Goal: Task Accomplishment & Management: Use online tool/utility

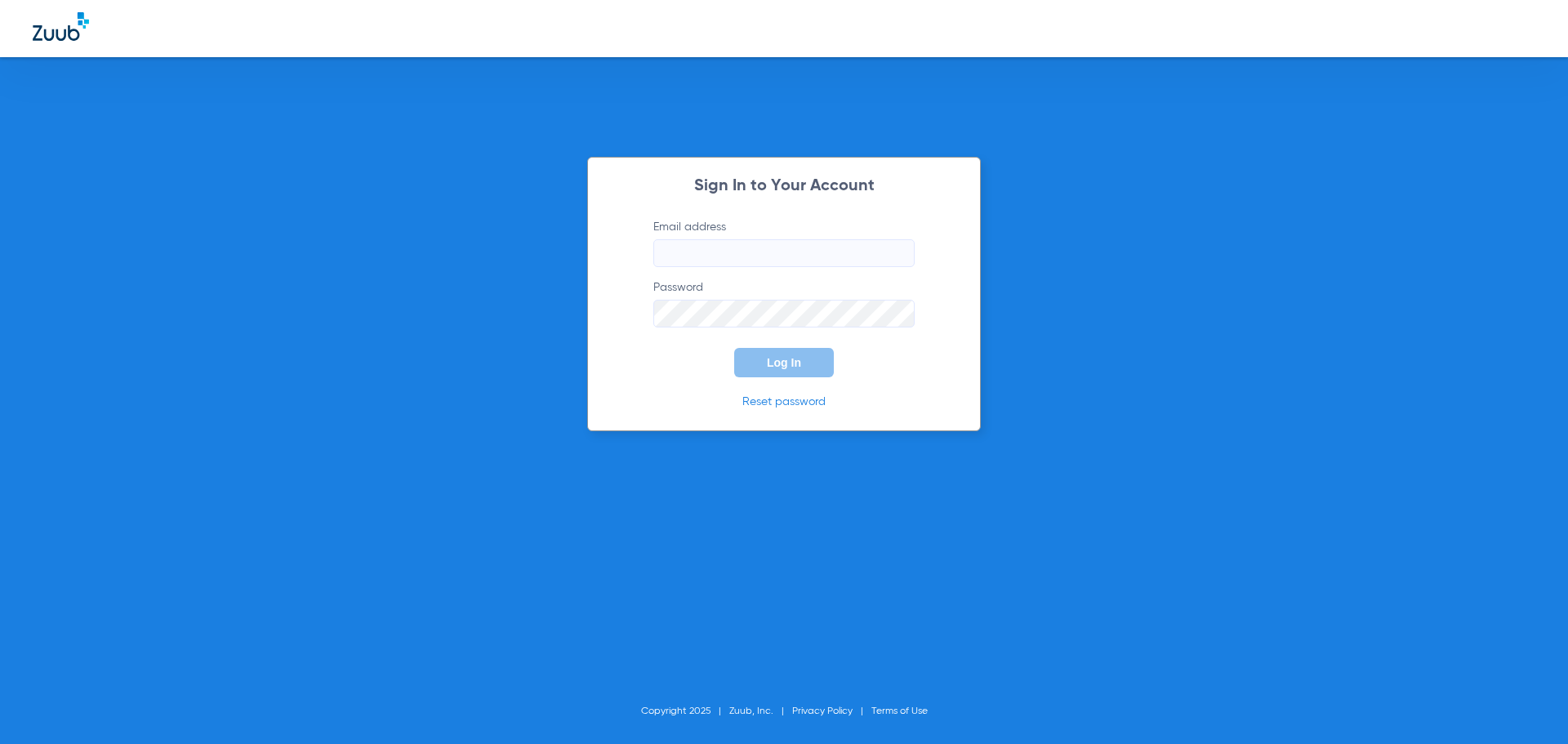
type input "[EMAIL_ADDRESS][DOMAIN_NAME]"
click at [771, 367] on span "Log In" at bounding box center [784, 363] width 35 height 13
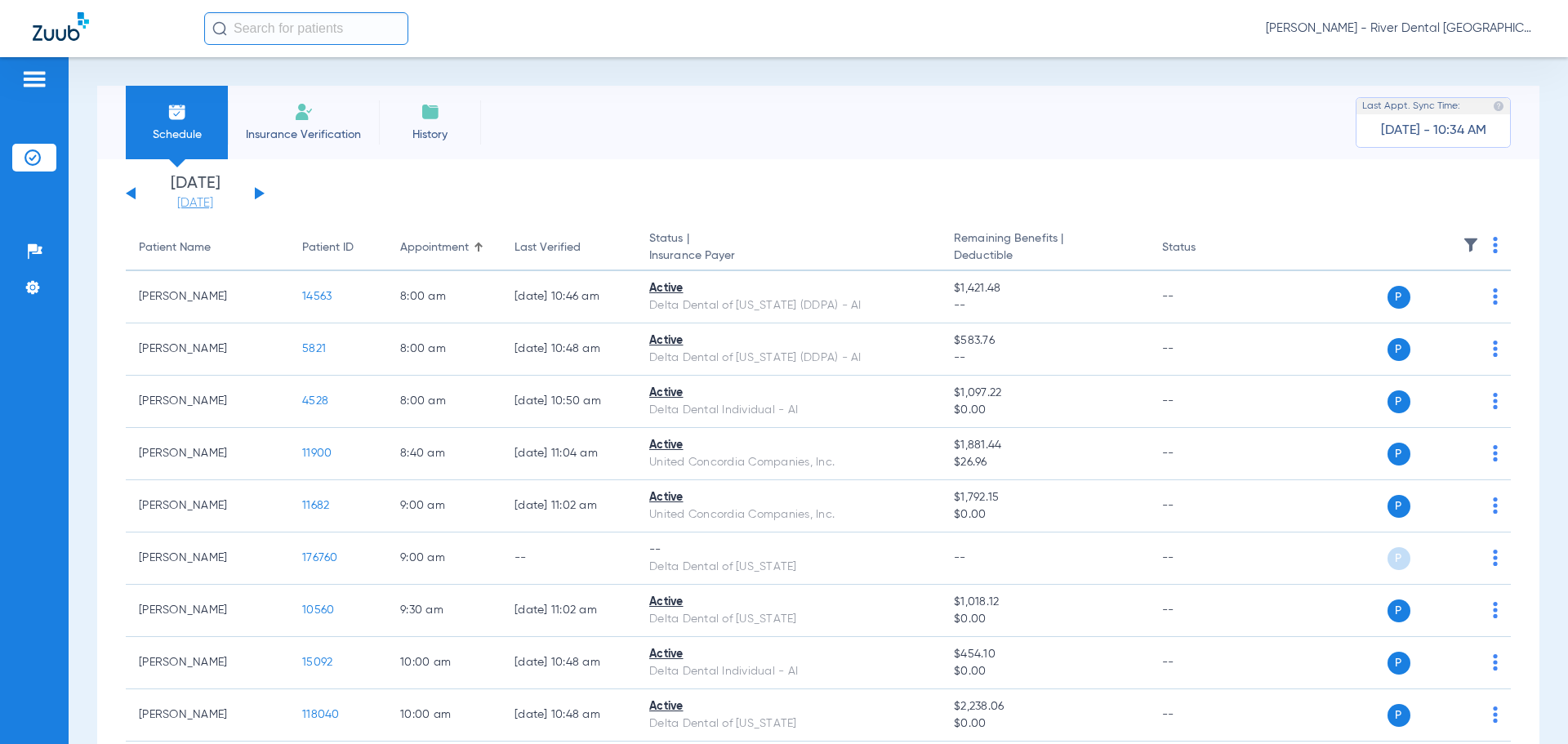
click at [213, 205] on link "08-18-2025" at bounding box center [195, 203] width 98 height 16
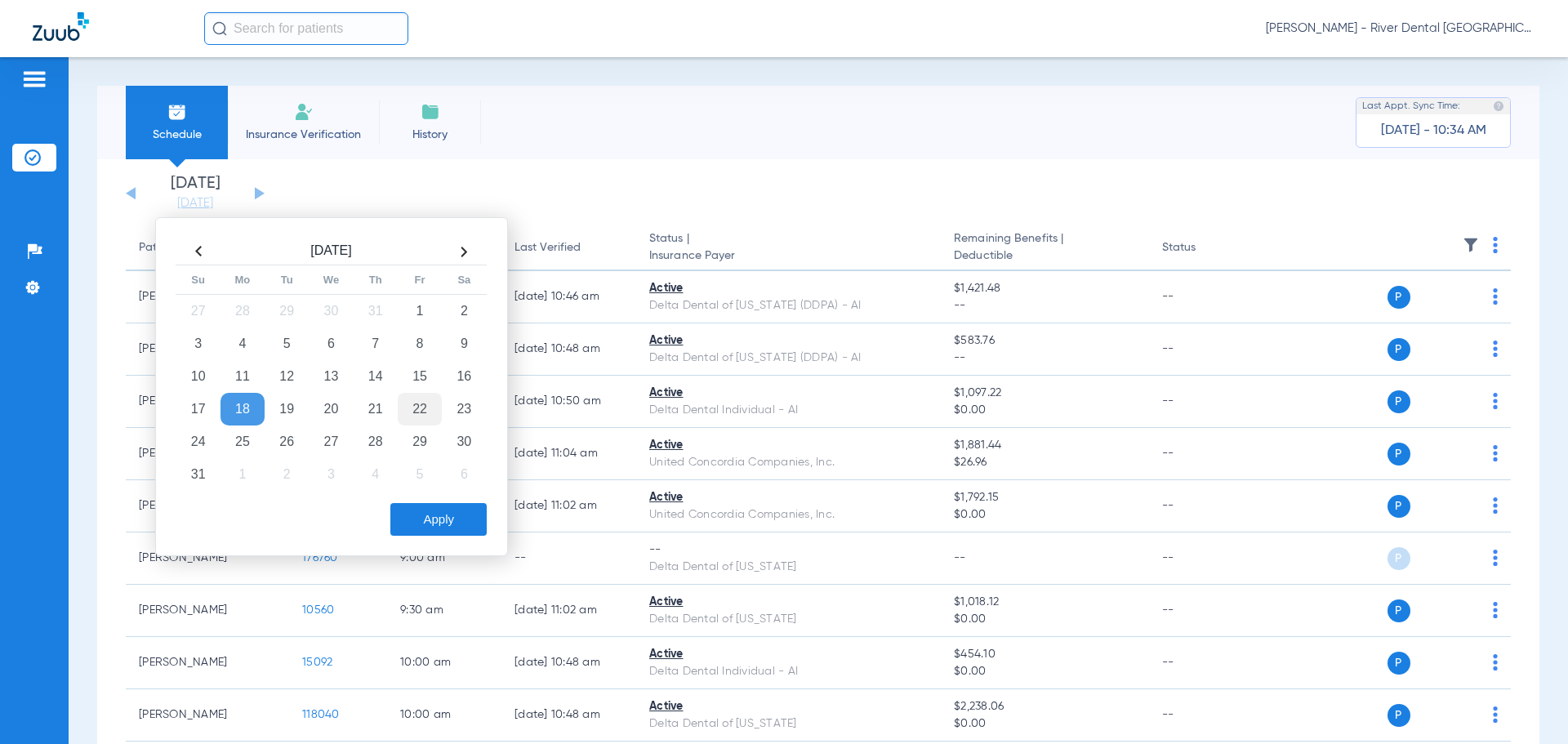
click at [414, 406] on td "22" at bounding box center [420, 409] width 44 height 33
click at [449, 521] on button "Apply" at bounding box center [438, 520] width 96 height 33
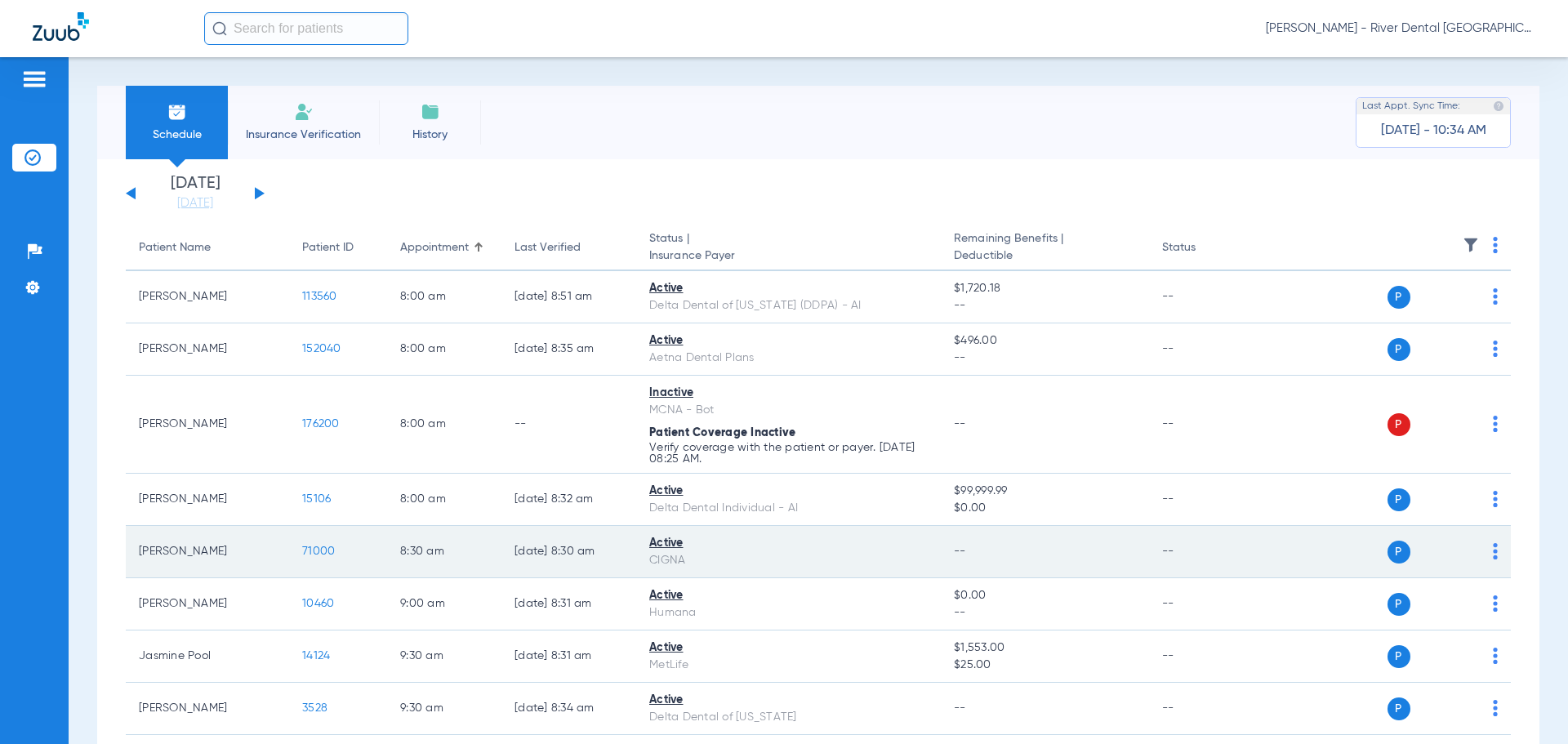
scroll to position [163, 0]
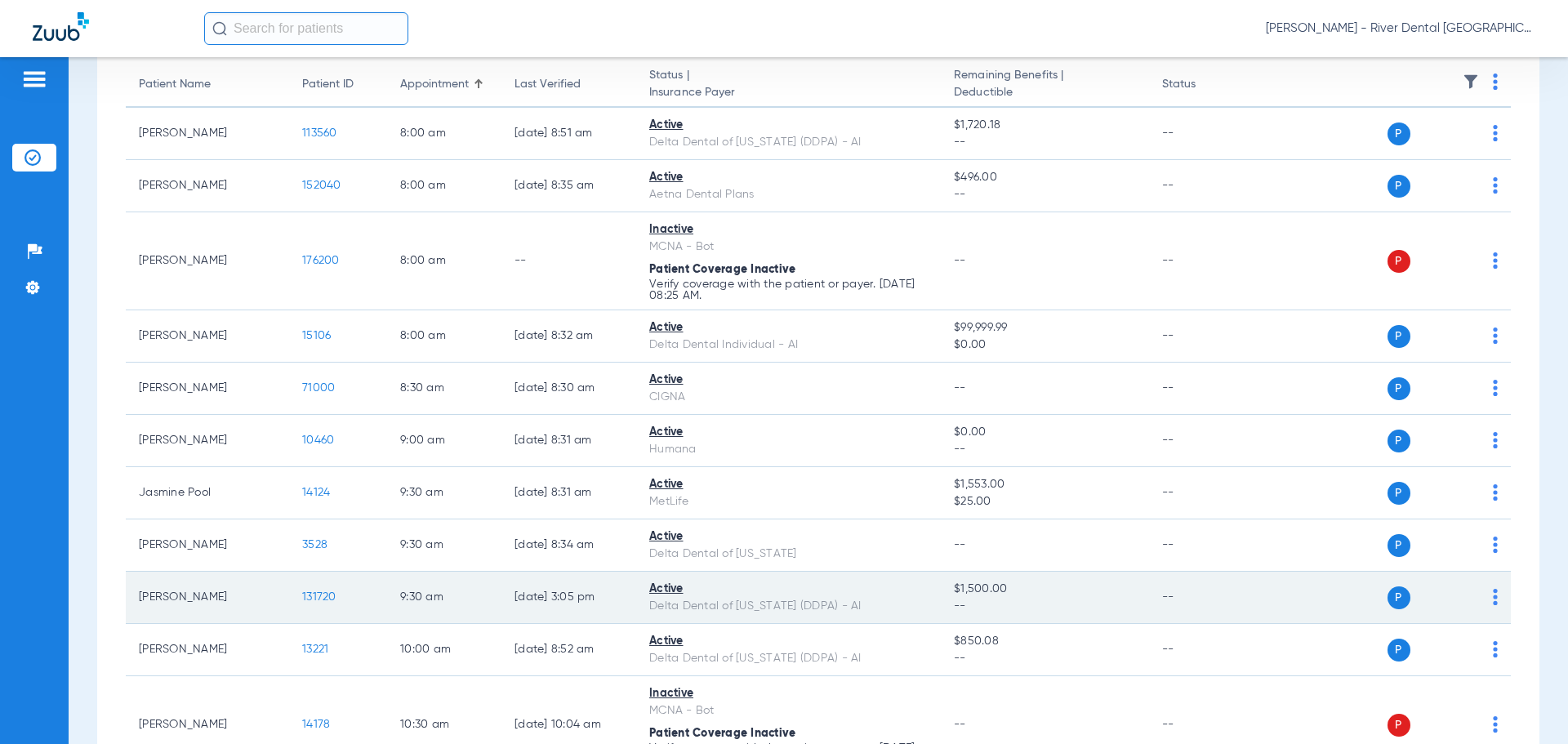
click at [1493, 597] on img at bounding box center [1495, 597] width 5 height 16
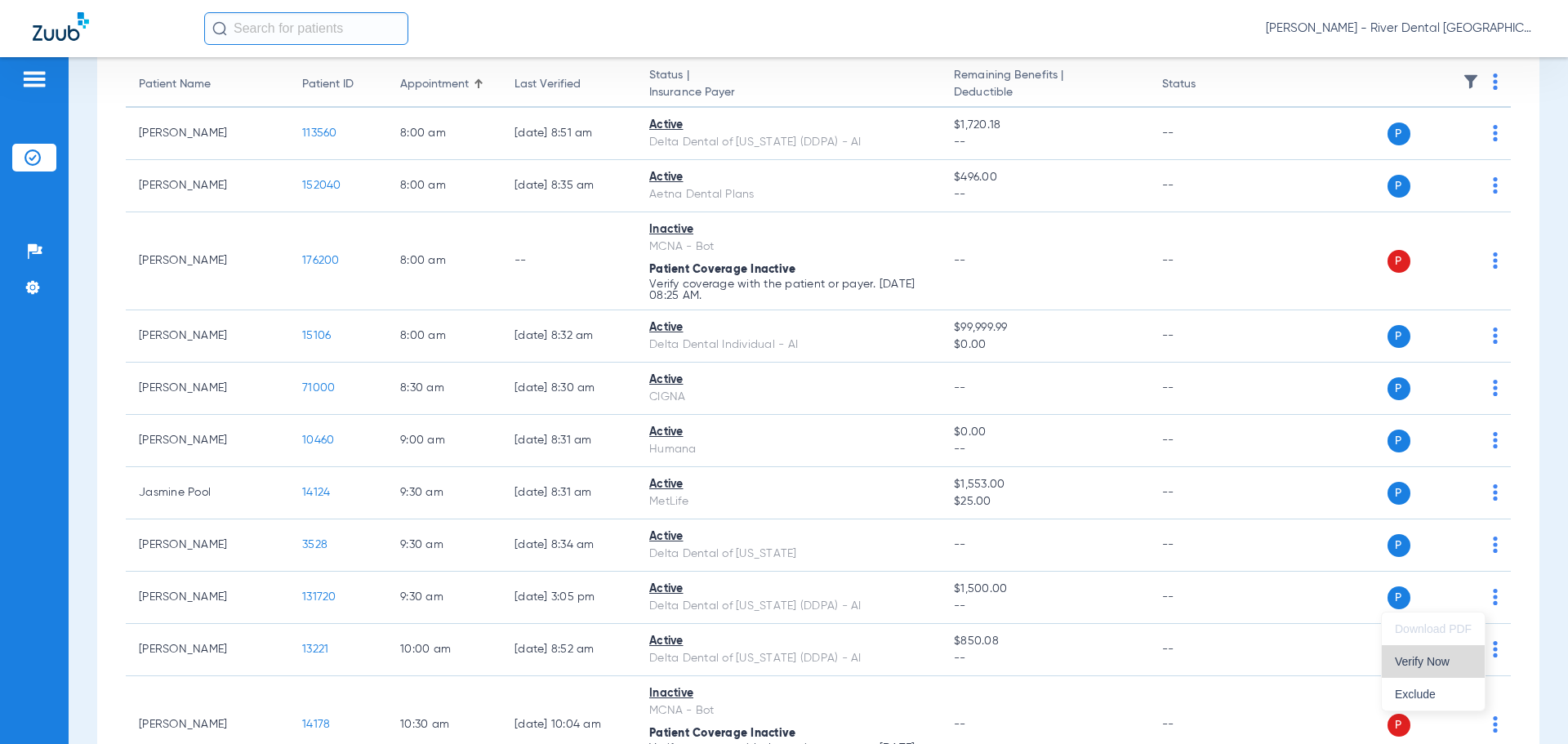
click at [1437, 654] on button "Verify Now" at bounding box center [1433, 661] width 103 height 33
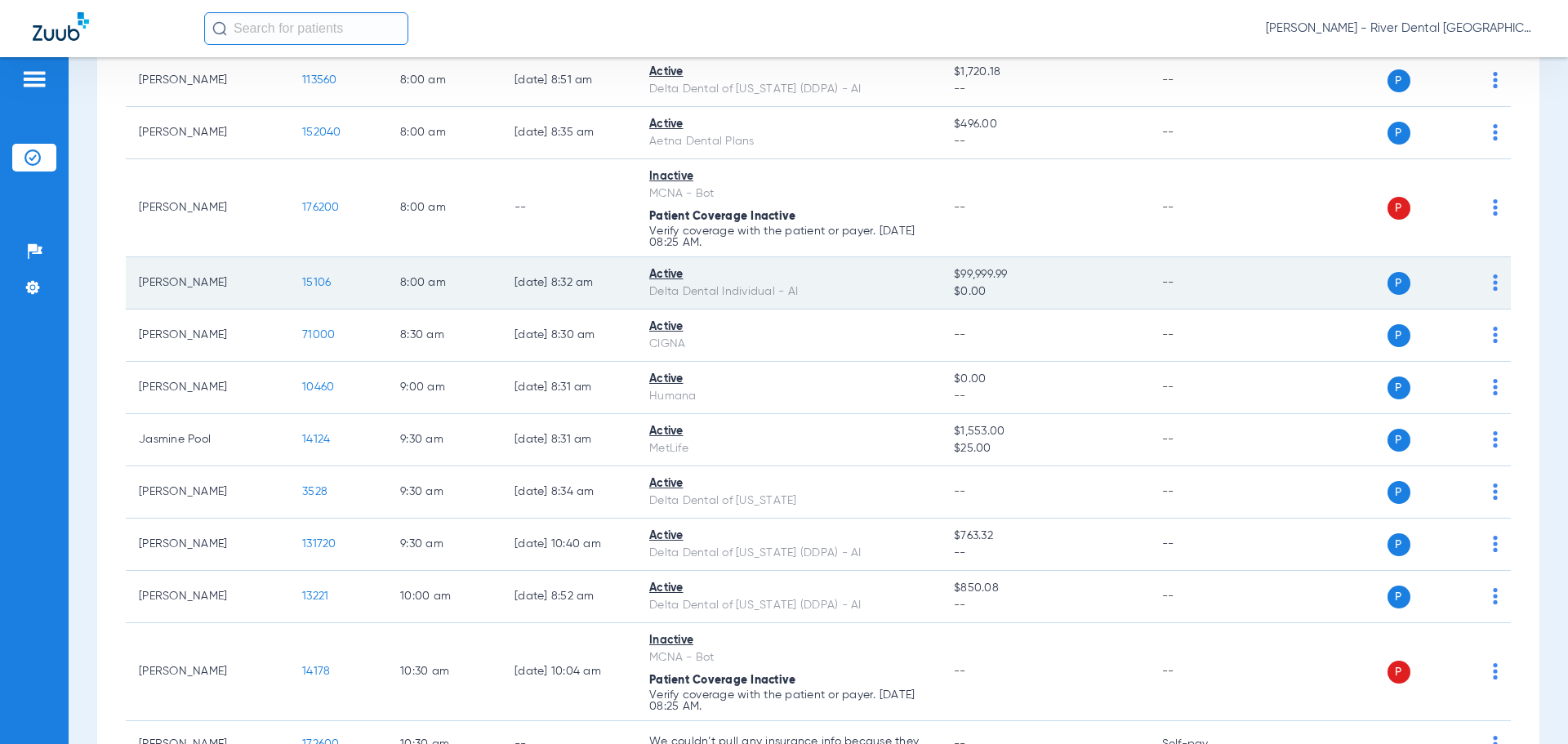
scroll to position [245, 0]
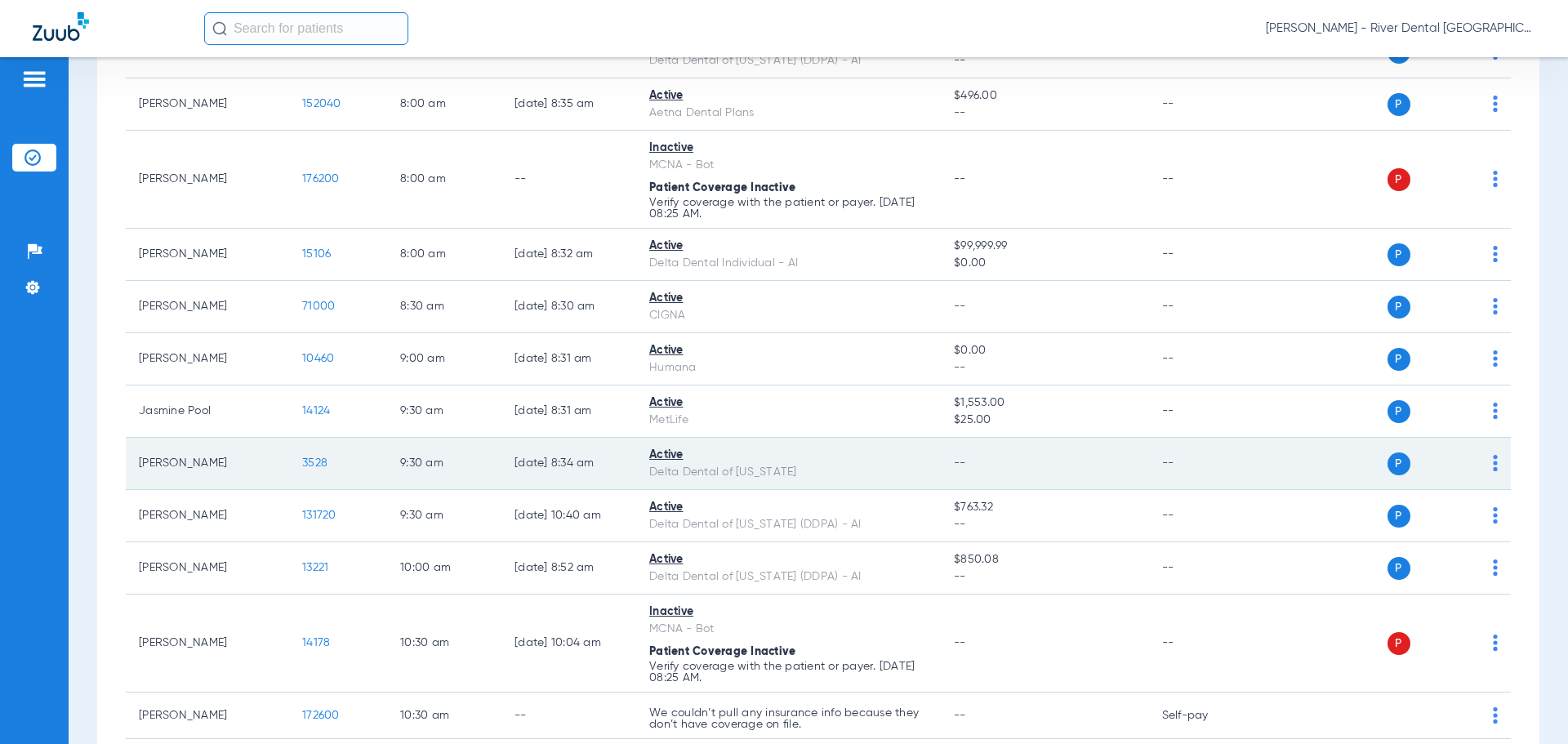
click at [1475, 465] on div "P S" at bounding box center [1378, 464] width 239 height 23
click at [1469, 469] on div "P S" at bounding box center [1378, 464] width 239 height 23
click at [1477, 469] on div "P S" at bounding box center [1378, 464] width 239 height 23
click at [1493, 470] on img at bounding box center [1495, 462] width 5 height 16
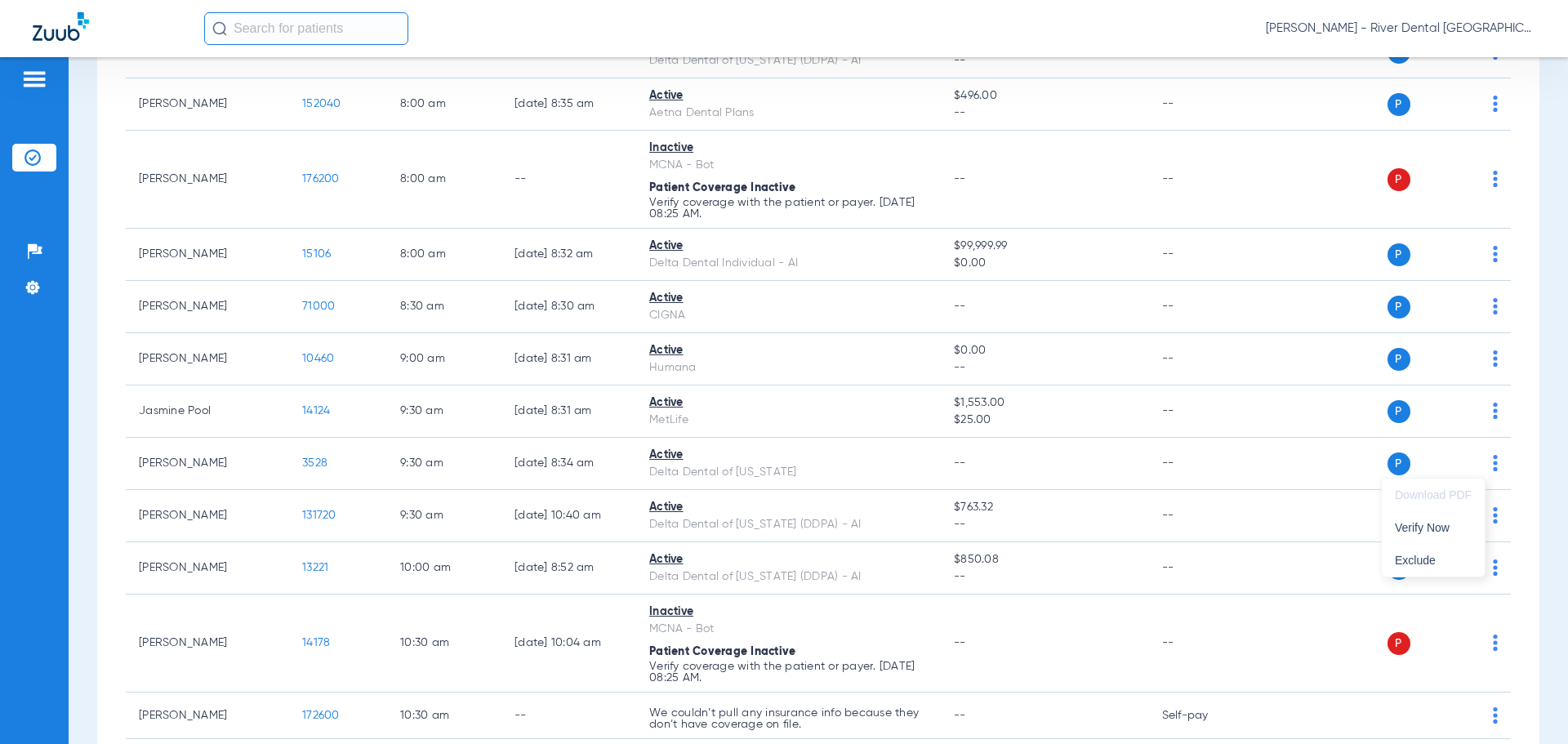
click at [1456, 470] on div at bounding box center [784, 372] width 1568 height 744
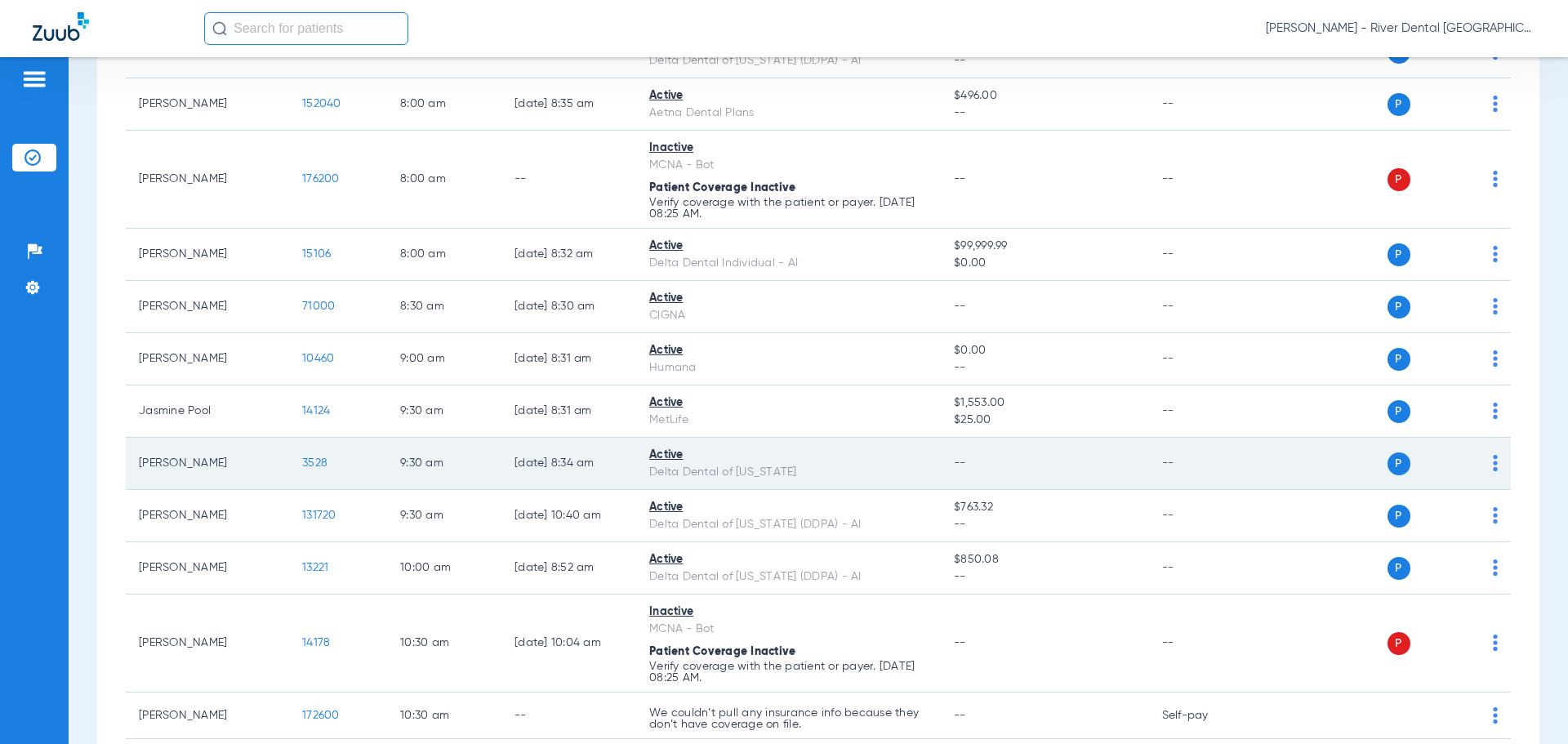
click at [1456, 470] on img at bounding box center [1463, 462] width 16 height 16
click at [651, 459] on div "Active" at bounding box center [789, 456] width 279 height 17
click at [661, 454] on div "Active" at bounding box center [789, 456] width 279 height 17
click at [302, 465] on td "3528" at bounding box center [338, 464] width 98 height 52
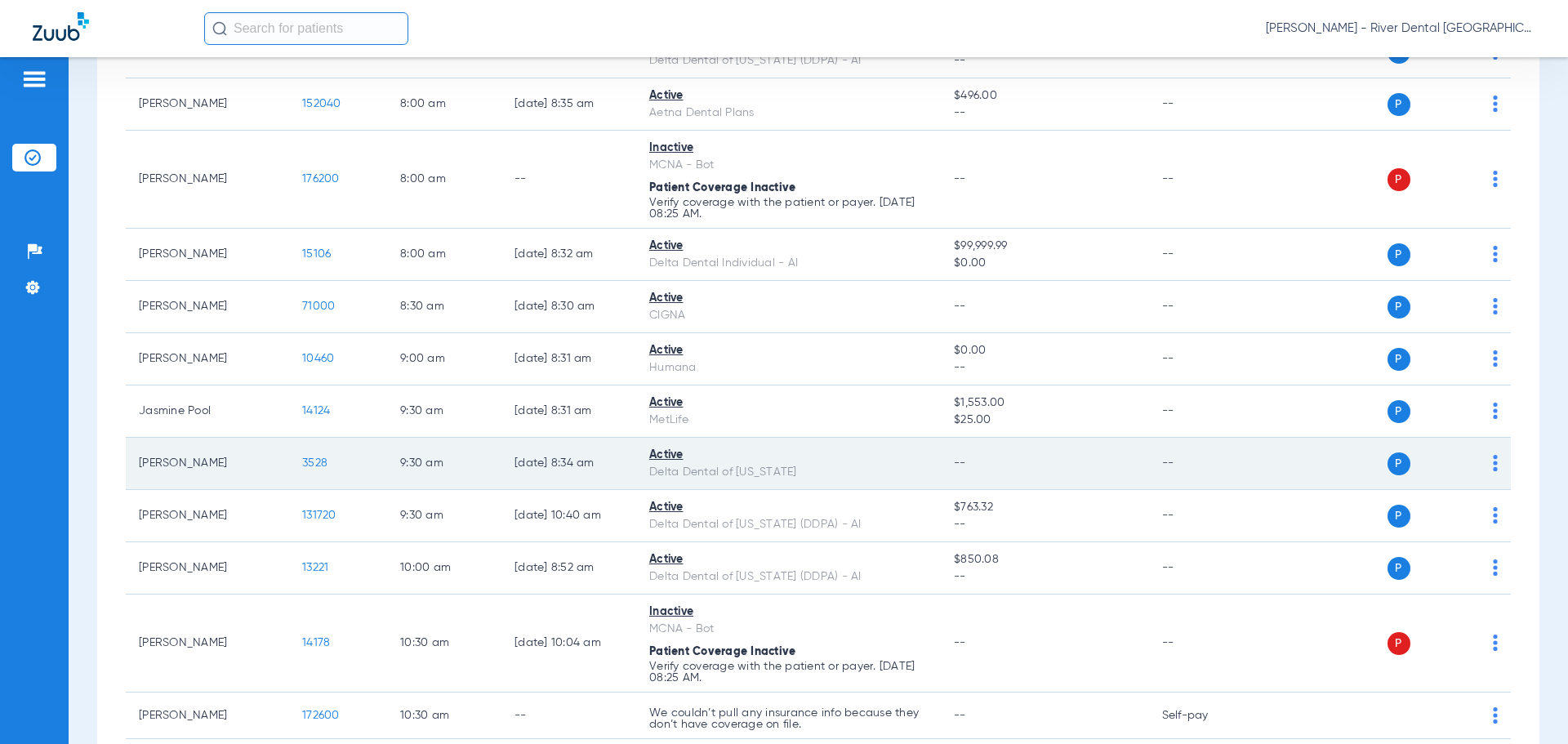
click at [318, 456] on td "3528" at bounding box center [338, 464] width 98 height 52
click at [309, 460] on span "3528" at bounding box center [314, 463] width 25 height 12
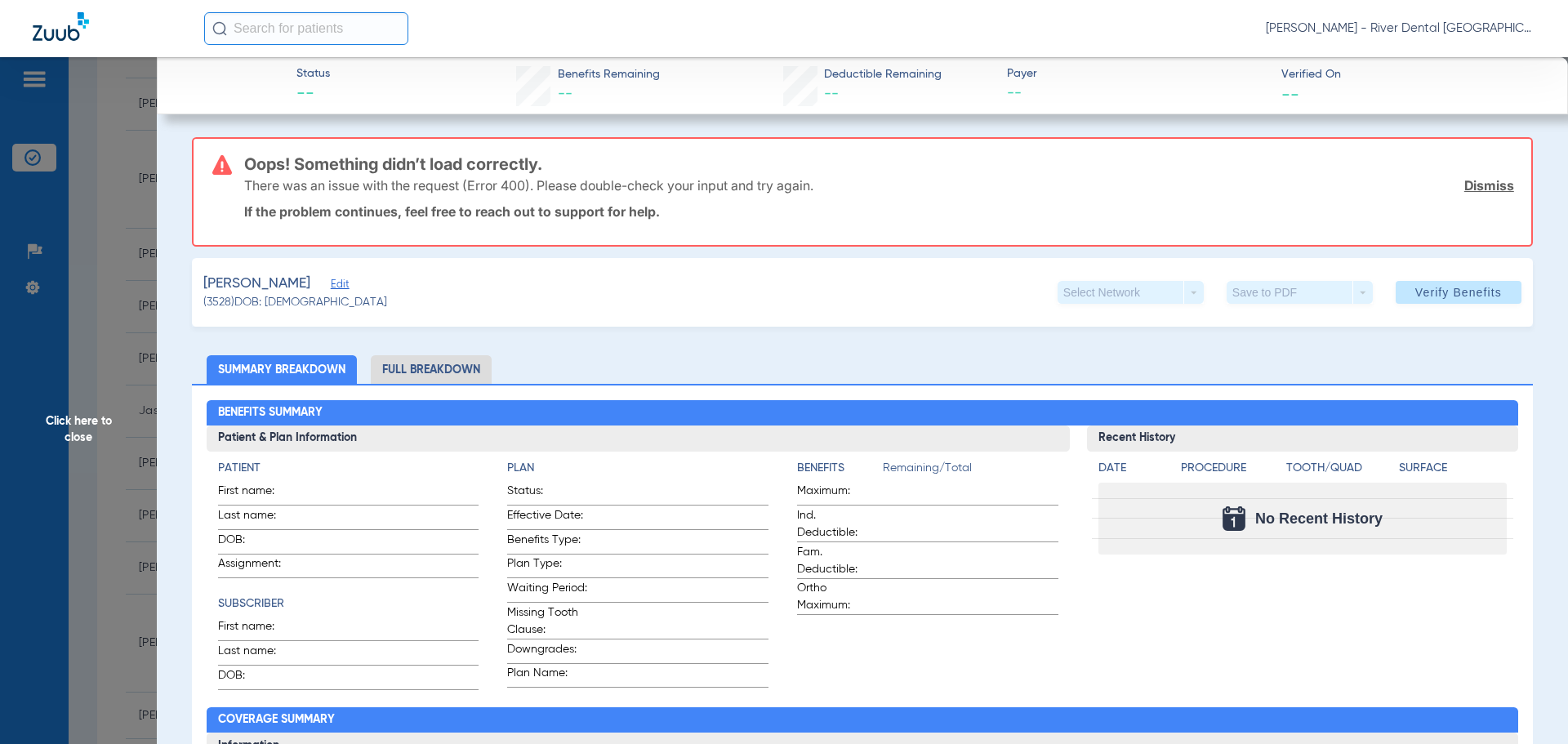
click at [1470, 193] on link "Dismiss" at bounding box center [1489, 185] width 50 height 16
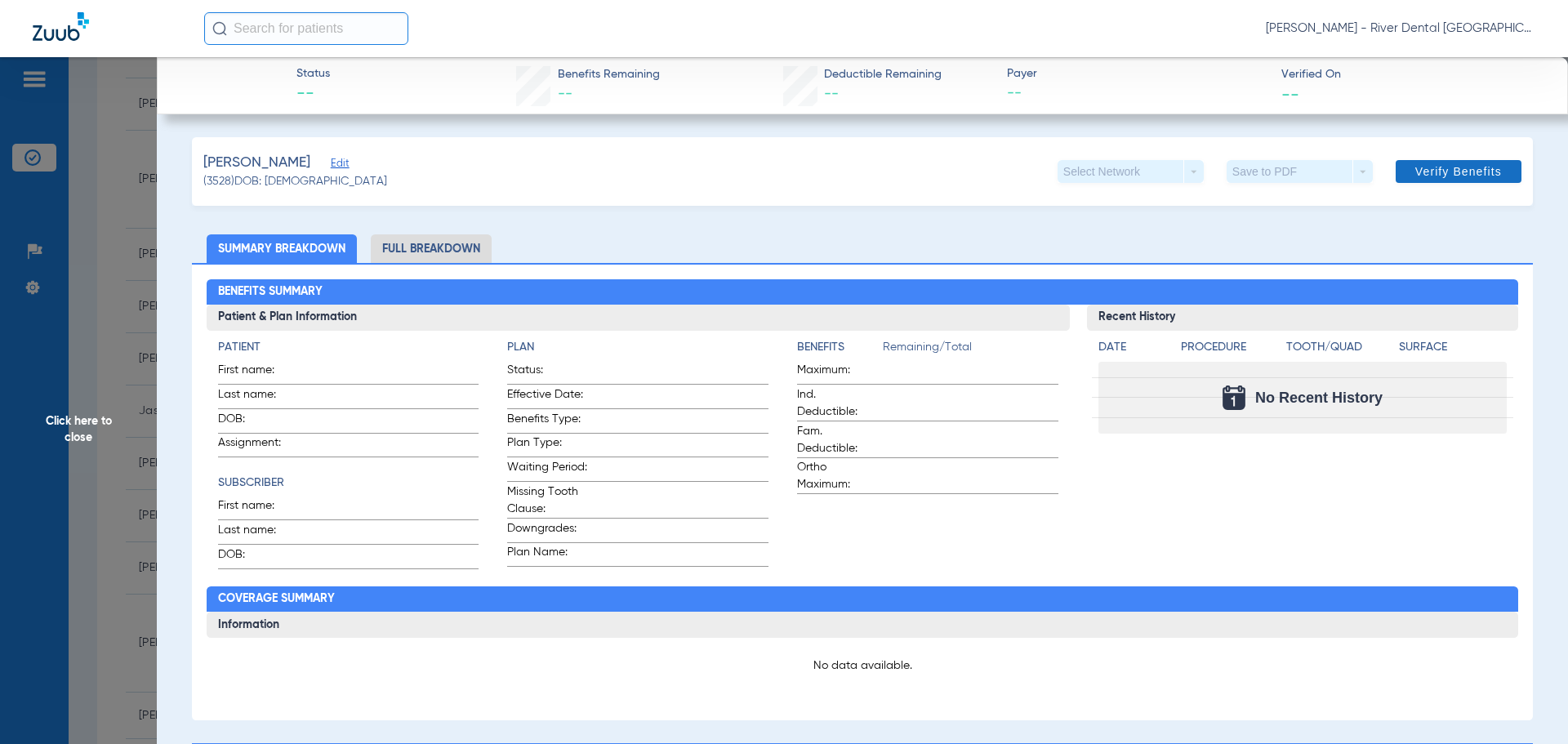
click at [1438, 177] on span "Verify Benefits" at bounding box center [1458, 172] width 86 height 13
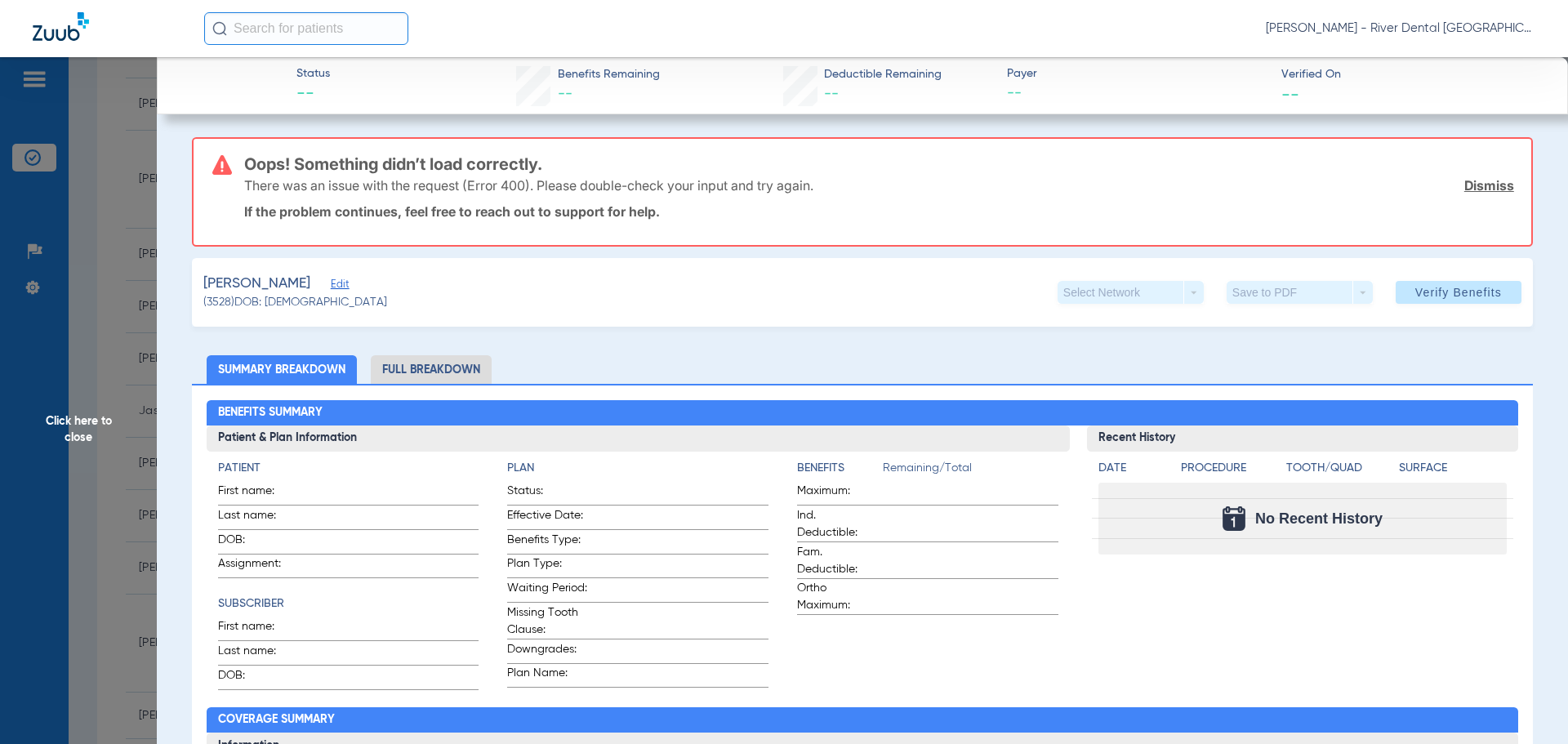
click at [102, 428] on span "Click here to close" at bounding box center [78, 429] width 157 height 744
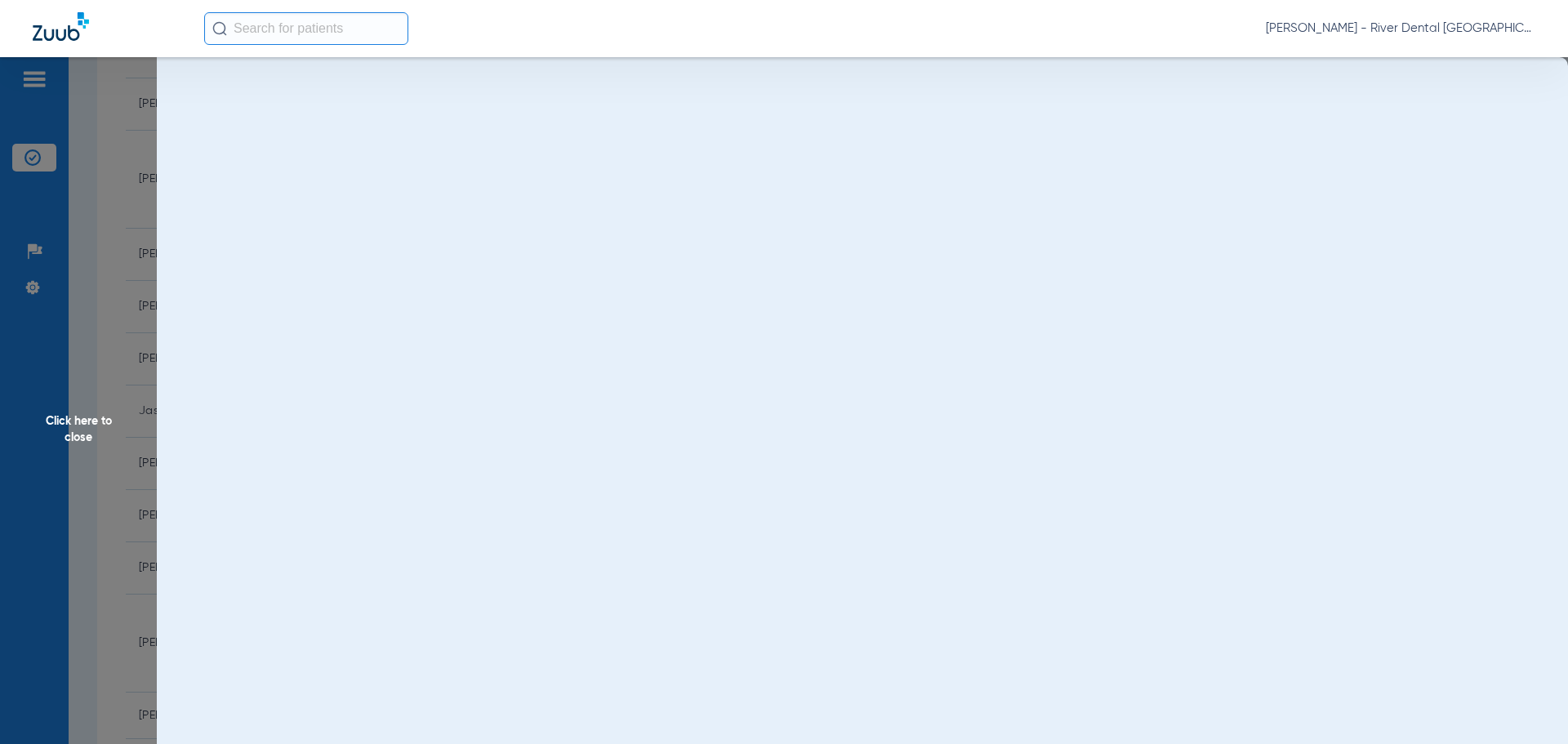
click at [91, 427] on span "Click here to close" at bounding box center [78, 429] width 157 height 744
